Goal: Transaction & Acquisition: Purchase product/service

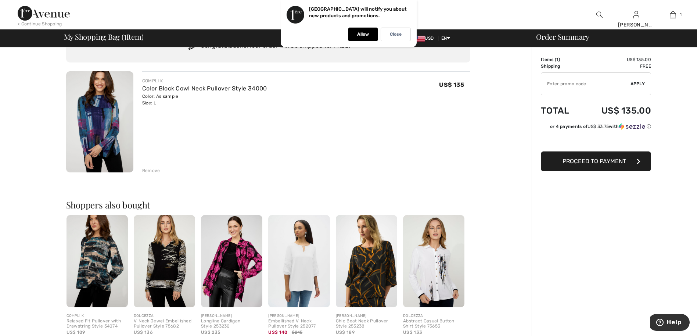
scroll to position [33, 0]
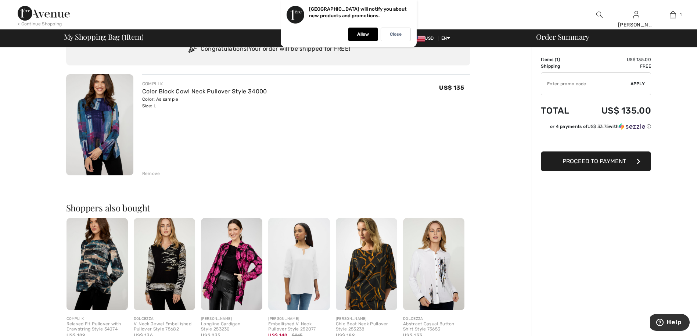
click at [638, 160] on icon "button" at bounding box center [639, 161] width 4 height 6
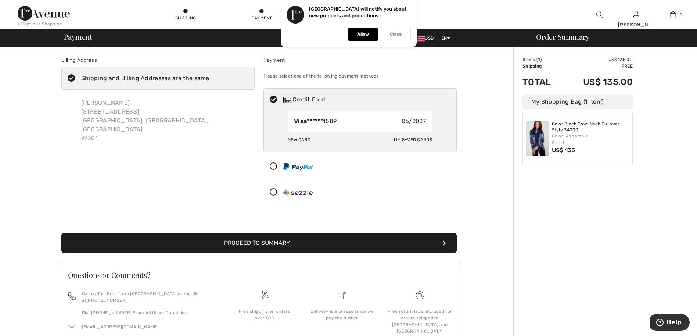
click at [387, 36] on div "Close" at bounding box center [396, 35] width 30 height 14
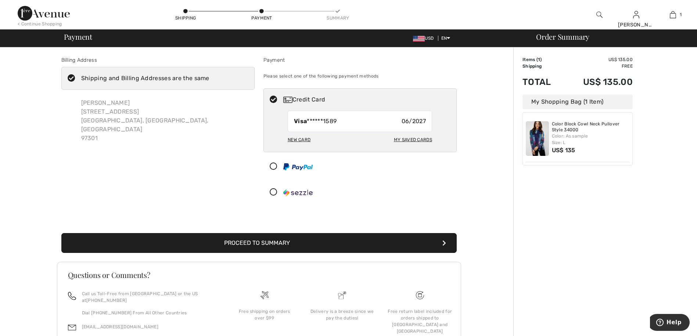
click at [400, 137] on div "My Saved Cards" at bounding box center [413, 139] width 38 height 12
radio input "true"
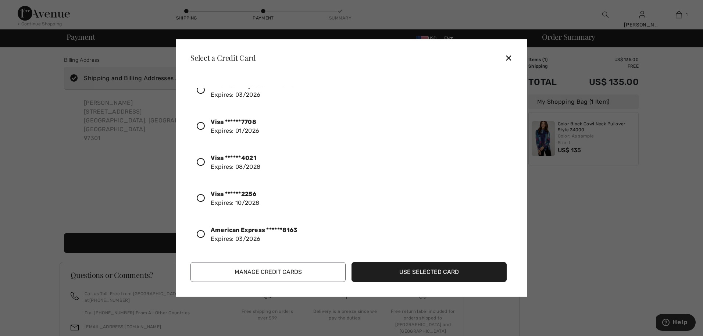
scroll to position [56, 0]
click at [203, 162] on icon at bounding box center [201, 160] width 8 height 8
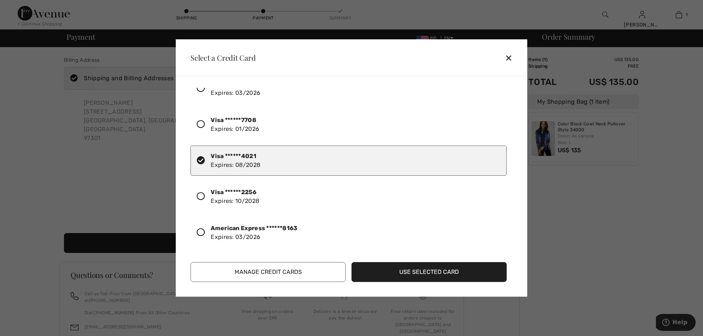
click at [401, 271] on button "Use Selected Card" at bounding box center [428, 272] width 155 height 20
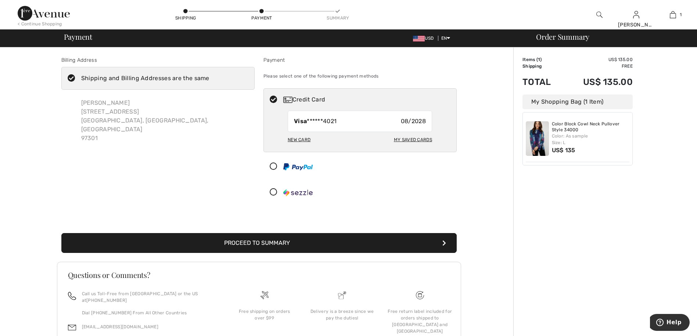
click at [257, 242] on button "Proceed to Summary" at bounding box center [259, 243] width 396 height 20
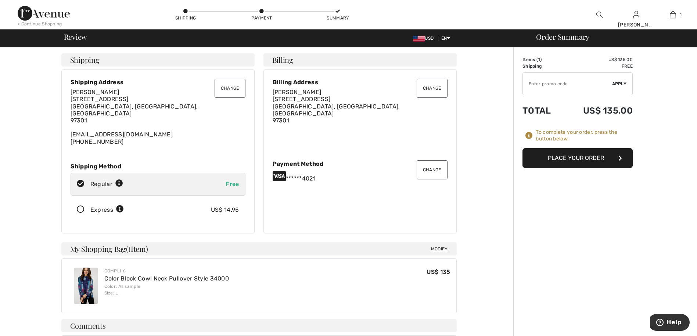
click at [611, 157] on button "Place Your Order" at bounding box center [578, 158] width 110 height 20
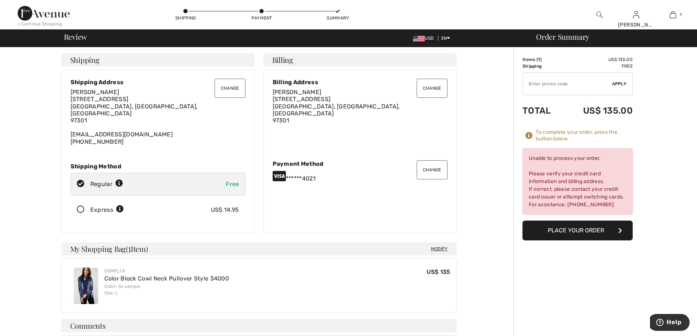
click at [436, 167] on button "Change" at bounding box center [432, 169] width 31 height 19
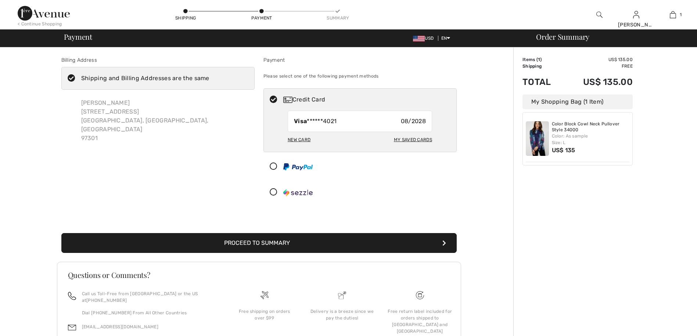
checkbox input "true"
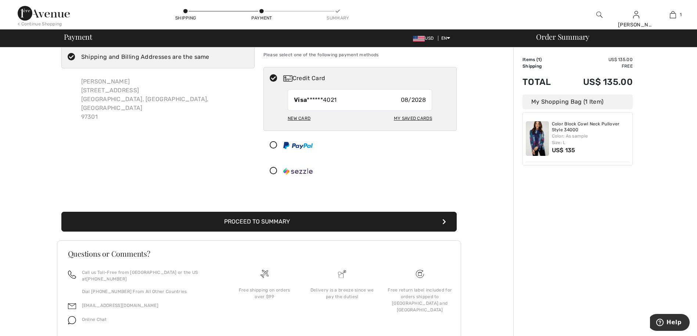
click at [417, 119] on div "My Saved Cards" at bounding box center [413, 118] width 38 height 12
radio input "true"
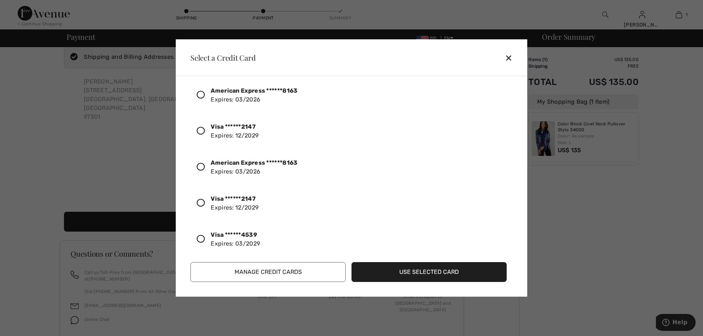
scroll to position [237, 0]
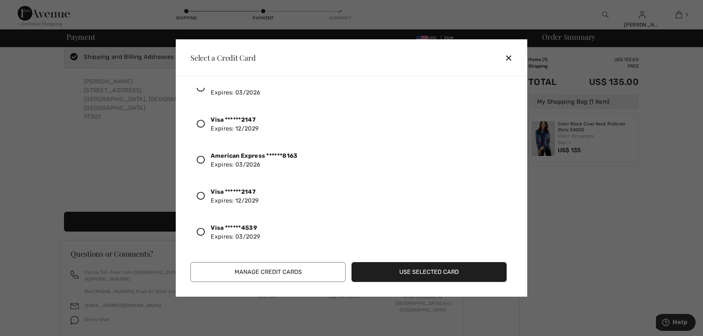
click at [198, 231] on icon at bounding box center [201, 232] width 8 height 8
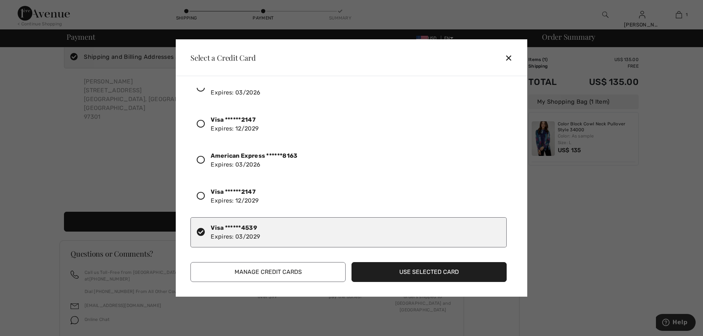
click at [413, 274] on button "Use Selected Card" at bounding box center [428, 272] width 155 height 20
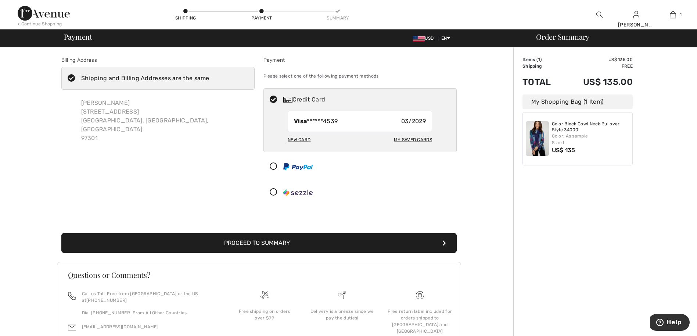
click at [694, 46] on div "Payment USD EN English Français Order Summary" at bounding box center [348, 38] width 697 height 18
click at [290, 243] on button "Proceed to Summary" at bounding box center [259, 243] width 396 height 20
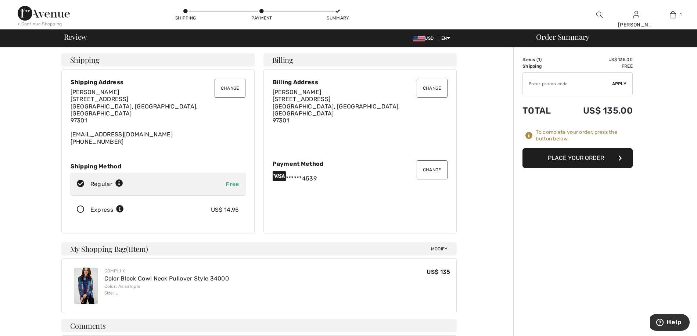
click at [574, 156] on button "Place Your Order" at bounding box center [578, 158] width 110 height 20
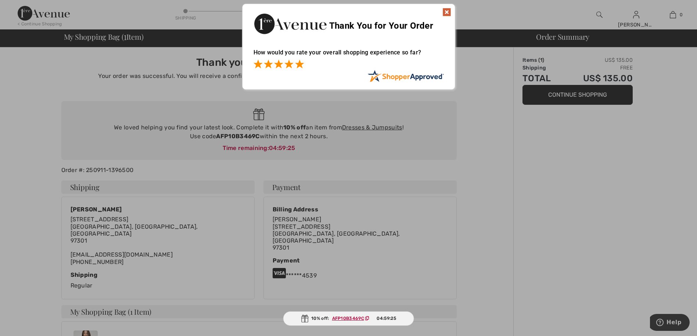
click at [301, 65] on span at bounding box center [299, 64] width 9 height 9
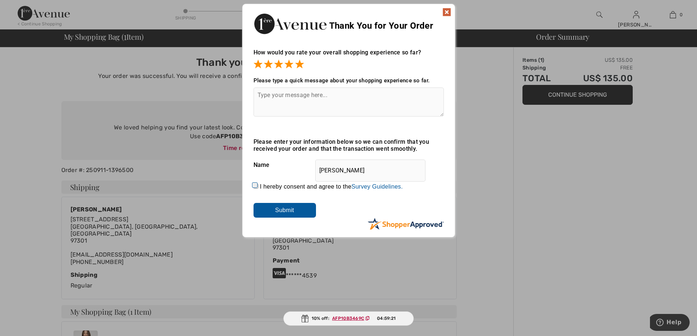
drag, startPoint x: 446, startPoint y: 12, endPoint x: 440, endPoint y: 28, distance: 17.1
click at [446, 12] on img at bounding box center [447, 12] width 9 height 9
